Goal: Task Accomplishment & Management: Use online tool/utility

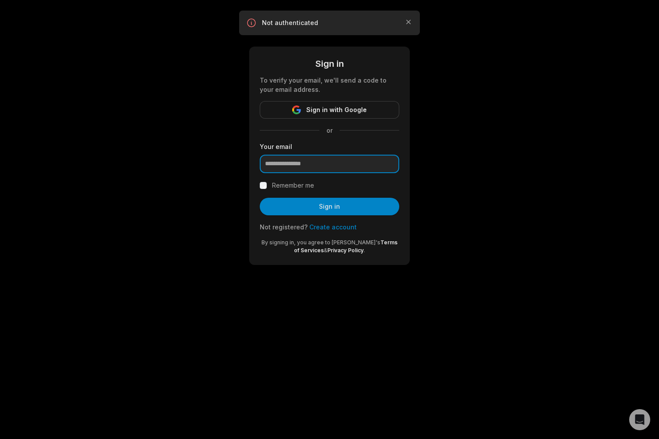
click at [335, 168] on input "email" at bounding box center [330, 164] width 140 height 18
click at [348, 108] on span "Sign in with Google" at bounding box center [336, 109] width 61 height 11
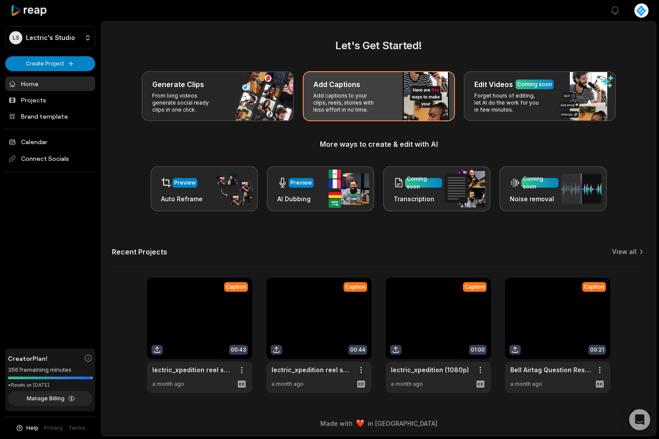
click at [361, 87] on div "Add Captions" at bounding box center [378, 84] width 131 height 11
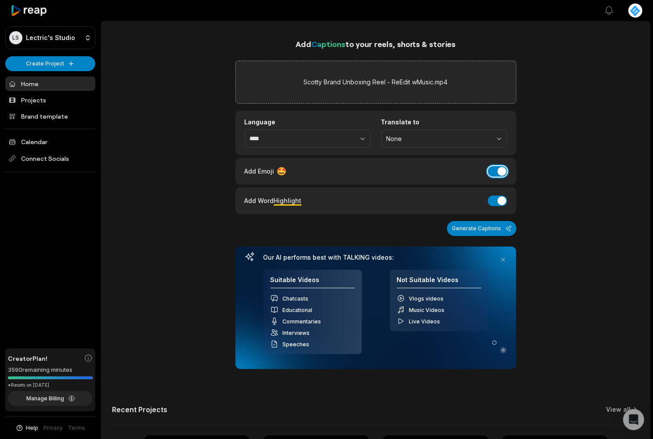
click at [496, 168] on button "Add Emoji" at bounding box center [497, 171] width 19 height 11
click at [497, 196] on button "Add Word Highlight" at bounding box center [497, 200] width 19 height 11
click at [478, 223] on button "Generate Captions" at bounding box center [481, 228] width 69 height 15
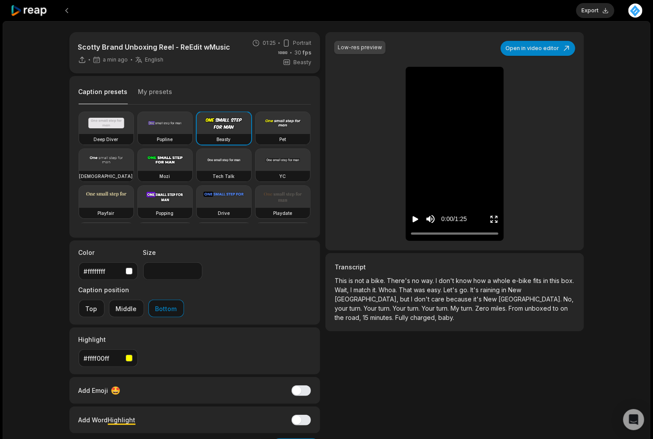
click at [416, 215] on icon "Play video" at bounding box center [415, 219] width 9 height 9
click at [416, 215] on icon "Pause video" at bounding box center [415, 219] width 9 height 9
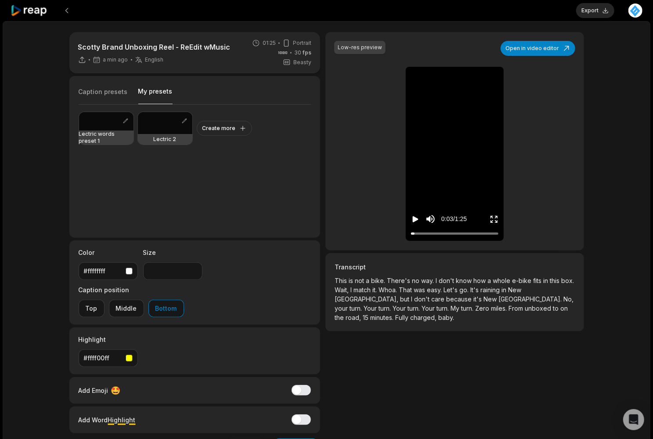
click at [157, 92] on button "My presets" at bounding box center [155, 95] width 34 height 17
click at [160, 123] on div at bounding box center [165, 123] width 54 height 22
type input "**"
click at [414, 216] on icon "Play video" at bounding box center [416, 219] width 6 height 6
drag, startPoint x: 415, startPoint y: 234, endPoint x: 397, endPoint y: 235, distance: 18.5
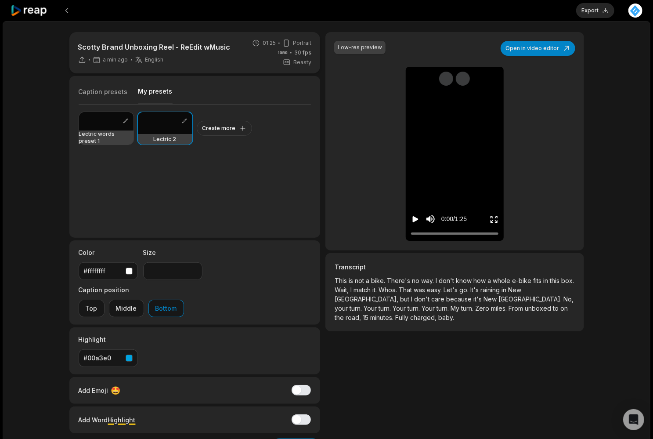
click at [397, 235] on div "Low-res preview Open in video editor This This is is not not a a bike bike Ther…" at bounding box center [454, 141] width 258 height 218
click at [415, 218] on icon "Pause video" at bounding box center [415, 219] width 9 height 9
drag, startPoint x: 415, startPoint y: 232, endPoint x: 409, endPoint y: 218, distance: 14.9
click at [399, 235] on div "Low-res preview Open in video editor This This is is not not a a bike bike Ther…" at bounding box center [454, 141] width 258 height 218
click at [412, 216] on icon "Play video" at bounding box center [415, 219] width 9 height 9
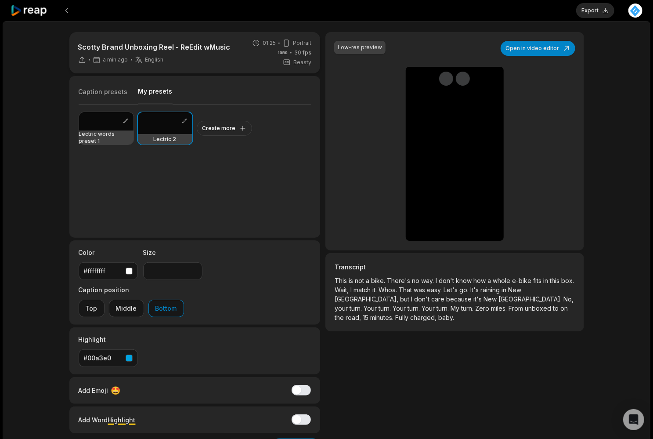
click at [411, 211] on button "Pause video" at bounding box center [415, 219] width 9 height 16
click at [436, 281] on span "I" at bounding box center [436, 280] width 3 height 7
click at [440, 279] on span "don't" at bounding box center [447, 280] width 17 height 7
click at [531, 49] on button "Open in video editor" at bounding box center [537, 48] width 75 height 15
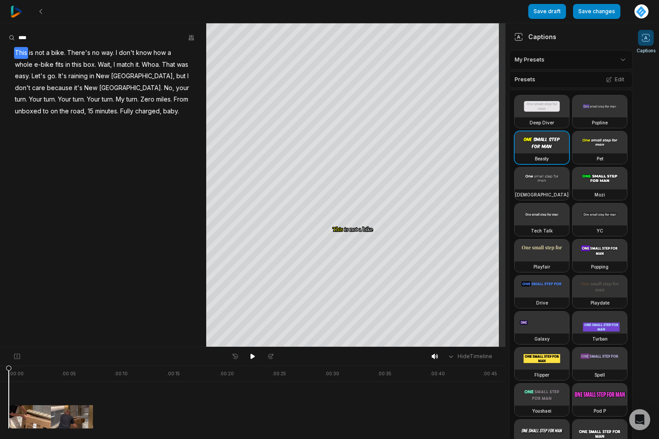
click at [119, 50] on span "don't" at bounding box center [126, 53] width 17 height 12
